Goal: Find specific page/section: Find specific page/section

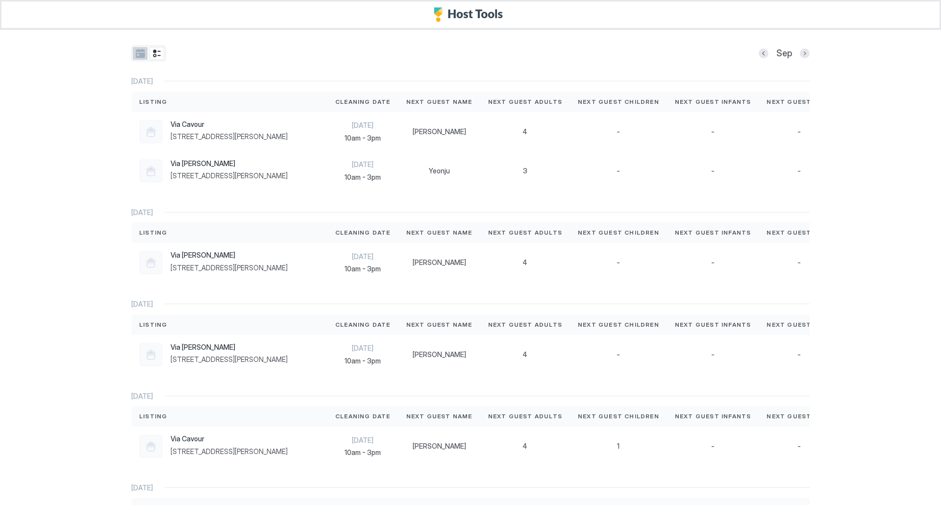
click at [142, 58] on button "tab-group" at bounding box center [140, 53] width 15 height 13
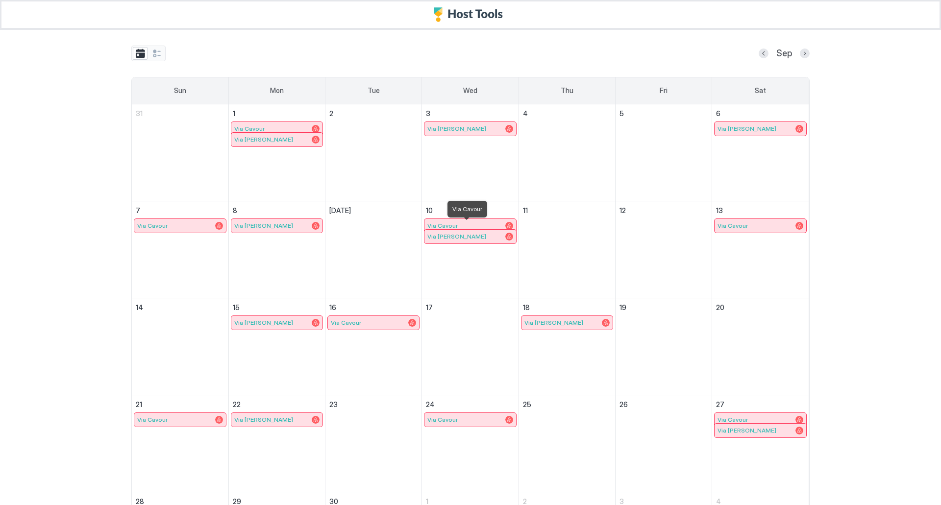
click at [473, 223] on div "Via Cavour" at bounding box center [469, 226] width 85 height 8
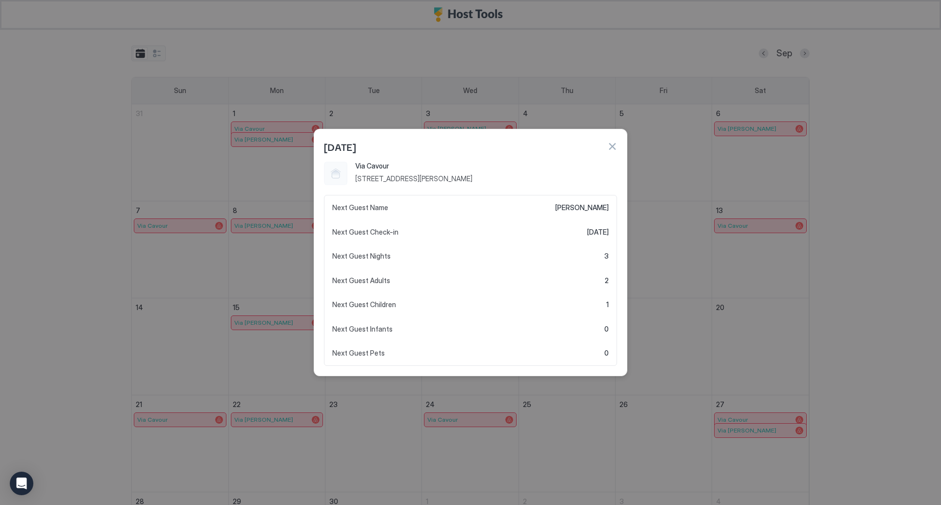
click at [765, 344] on div at bounding box center [470, 252] width 941 height 505
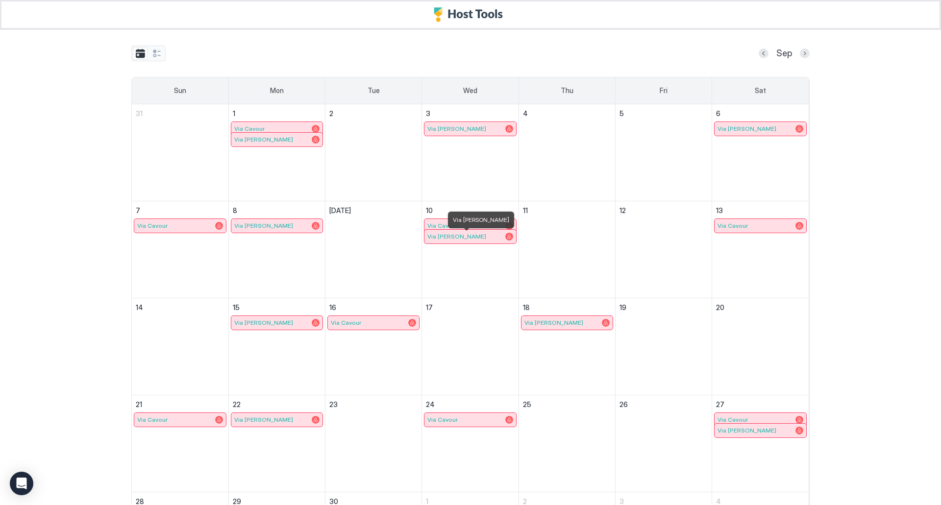
click at [468, 238] on div "Via [PERSON_NAME]" at bounding box center [469, 237] width 85 height 8
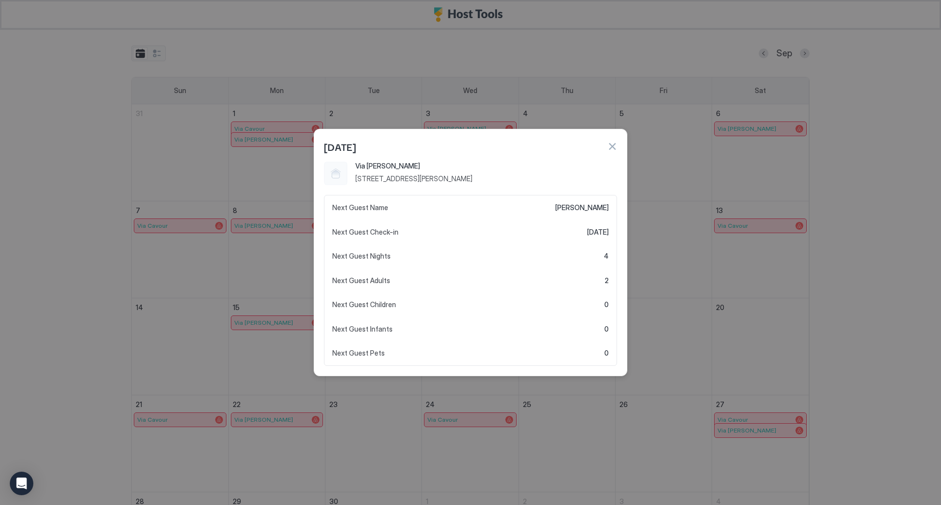
click at [693, 261] on div at bounding box center [470, 252] width 941 height 505
